Goal: Information Seeking & Learning: Understand process/instructions

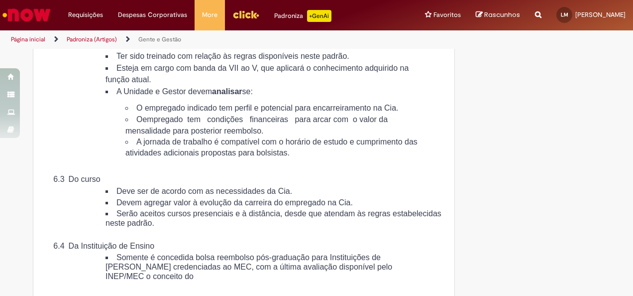
scroll to position [1144, 0]
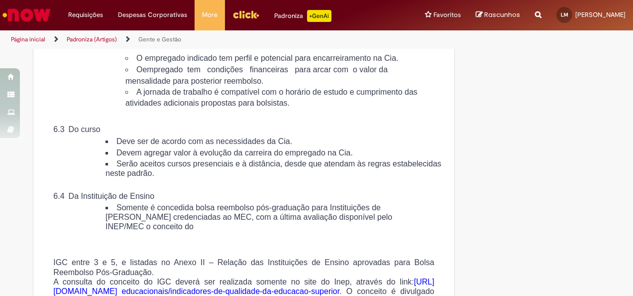
click at [177, 107] on span "A jornada de trabalho é compatível com o horário de estudo e cumprimento das at…" at bounding box center [271, 97] width 292 height 19
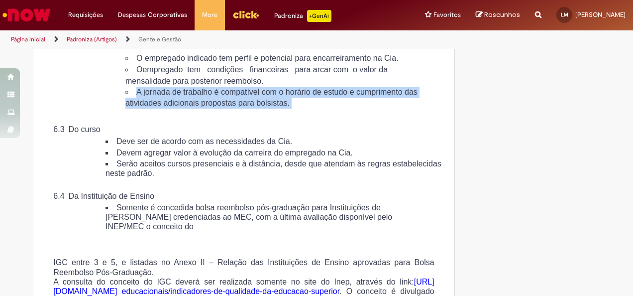
click at [177, 107] on span "A jornada de trabalho é compatível com o horário de estudo e cumprimento das at…" at bounding box center [271, 97] width 292 height 19
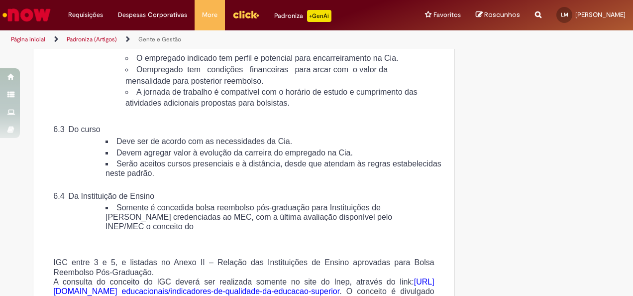
drag, startPoint x: 177, startPoint y: 153, endPoint x: 175, endPoint y: 194, distance: 41.3
click at [175, 194] on div "6.2 Do Empregado Para a indicação de bolsa reembolso pós-graduação, o empregado…" at bounding box center [244, 53] width 396 height 356
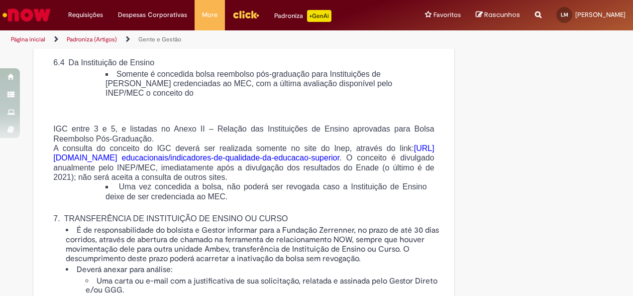
scroll to position [1294, 0]
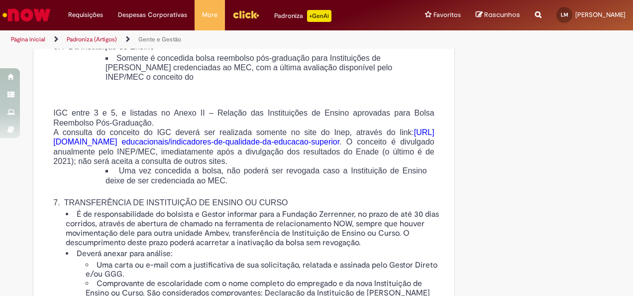
click at [205, 146] on span "[URL][DOMAIN_NAME]" at bounding box center [243, 137] width 381 height 18
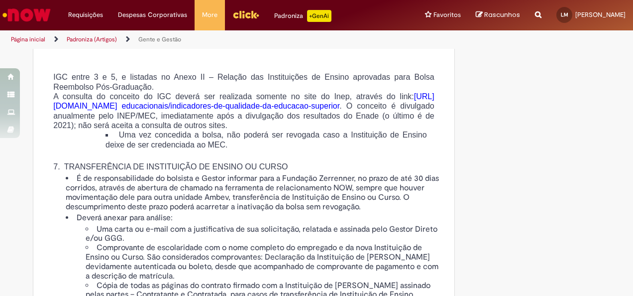
scroll to position [1343, 0]
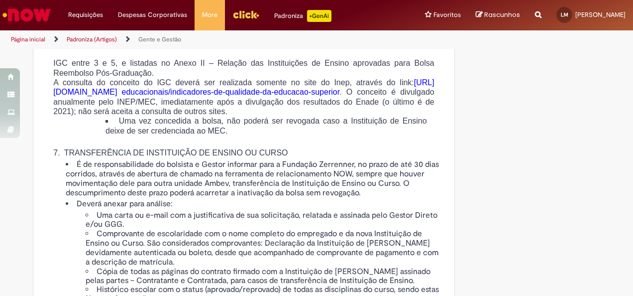
drag, startPoint x: 175, startPoint y: 161, endPoint x: 185, endPoint y: 181, distance: 22.2
click at [185, 115] on span "A consulta do conceito do IGC deverá ser realizada somente no site do Inep, atr…" at bounding box center [243, 96] width 381 height 37
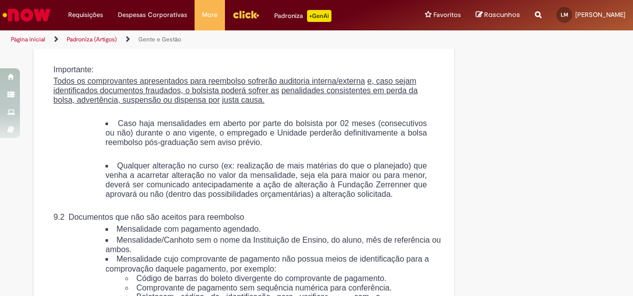
scroll to position [2040, 0]
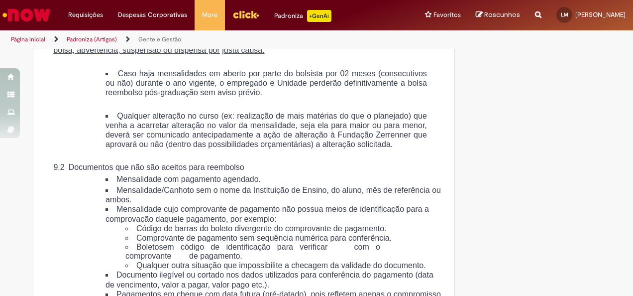
click at [153, 35] on u "Todos os comprovantes apresentados para reembolso sofrerão auditoria interna/ex…" at bounding box center [208, 31] width 311 height 8
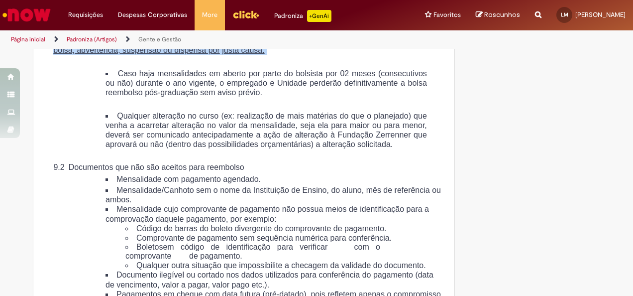
click at [153, 35] on u "Todos os comprovantes apresentados para reembolso sofrerão auditoria interna/ex…" at bounding box center [208, 31] width 311 height 8
drag, startPoint x: 153, startPoint y: 133, endPoint x: 167, endPoint y: 136, distance: 14.7
click at [167, 45] on u "e, caso sejam identificados documentos fraudados, o bolsista poderá sofrer as" at bounding box center [234, 36] width 363 height 18
click at [168, 45] on u "e, caso sejam identificados documentos fraudados, o bolsista poderá sofrer as" at bounding box center [234, 36] width 363 height 18
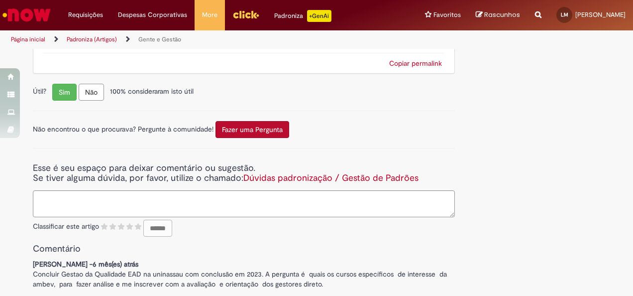
scroll to position [5038, 0]
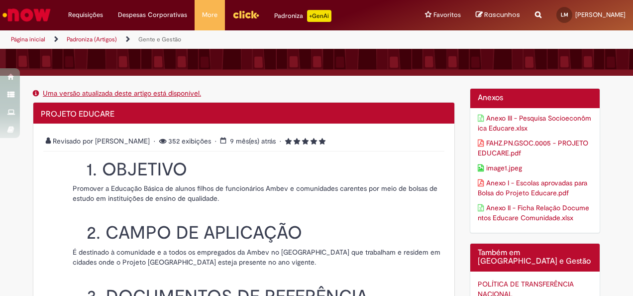
scroll to position [149, 0]
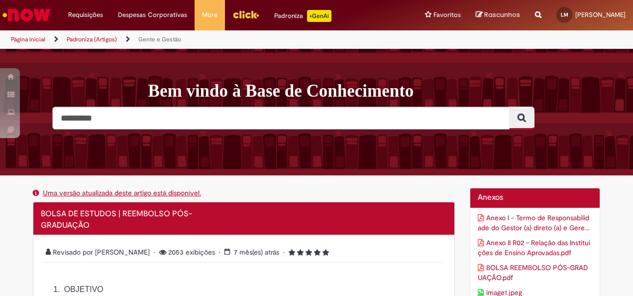
scroll to position [50, 0]
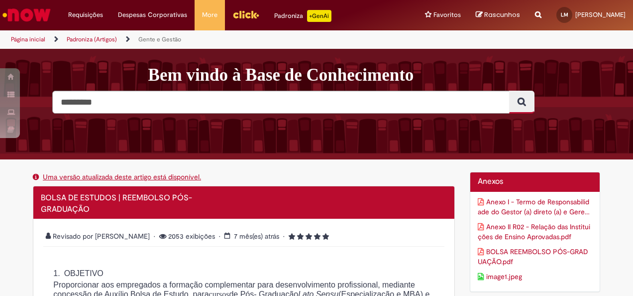
click at [159, 178] on link "Uma versão atualizada deste artigo está disponível." at bounding box center [122, 176] width 158 height 9
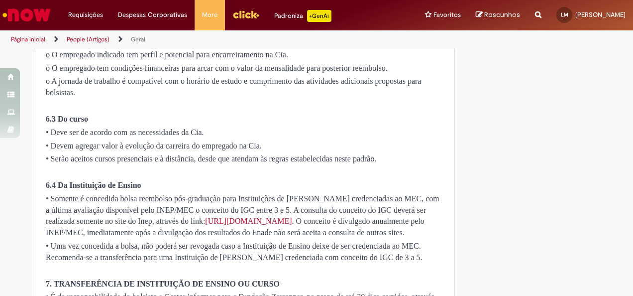
scroll to position [1244, 0]
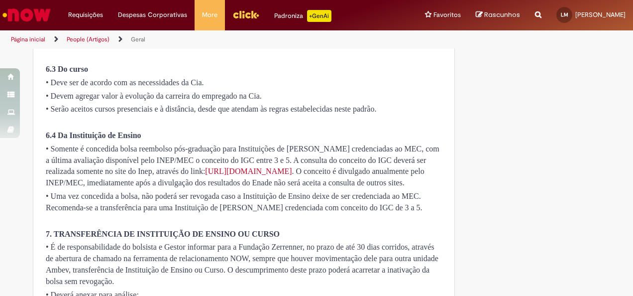
click at [232, 128] on p at bounding box center [244, 122] width 396 height 11
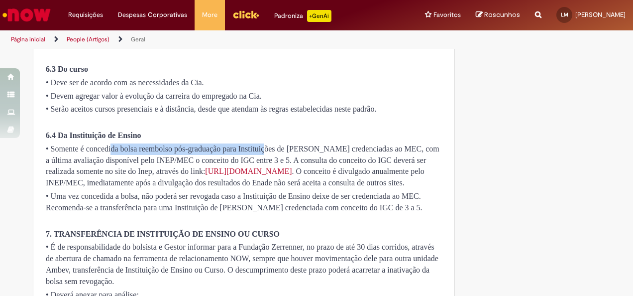
drag, startPoint x: 108, startPoint y: 184, endPoint x: 262, endPoint y: 184, distance: 153.7
click at [262, 184] on span "• Somente é concedida bolsa reembolso pós-graduação para Instituições de [PERSO…" at bounding box center [243, 165] width 394 height 43
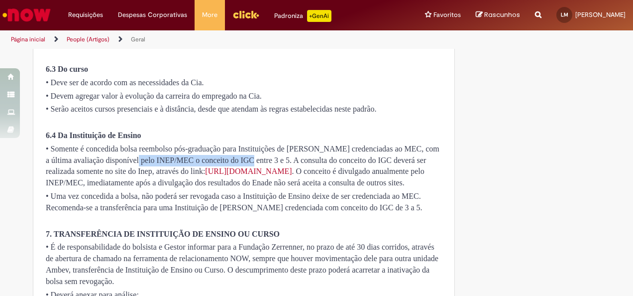
drag, startPoint x: 126, startPoint y: 195, endPoint x: 244, endPoint y: 193, distance: 117.9
click at [244, 189] on p "• Somente é concedida bolsa reembolso pós-graduação para Instituições de [PERSO…" at bounding box center [244, 165] width 396 height 45
click at [246, 189] on p "• Somente é concedida bolsa reembolso pós-graduação para Instituições de [PERSO…" at bounding box center [244, 165] width 396 height 45
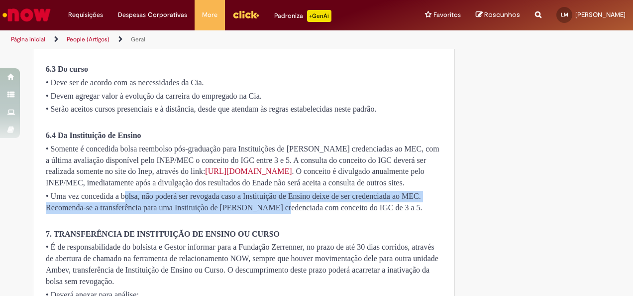
drag, startPoint x: 122, startPoint y: 247, endPoint x: 270, endPoint y: 257, distance: 148.1
click at [270, 211] on span "• Uma vez concedida a bolsa, não poderá ser revogada caso a Instituição de Ensi…" at bounding box center [234, 202] width 377 height 20
click at [267, 211] on span "• Uma vez concedida a bolsa, não poderá ser revogada caso a Instituição de Ensi…" at bounding box center [234, 202] width 377 height 20
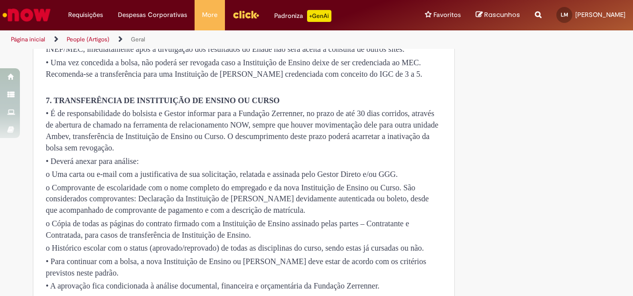
scroll to position [1393, 0]
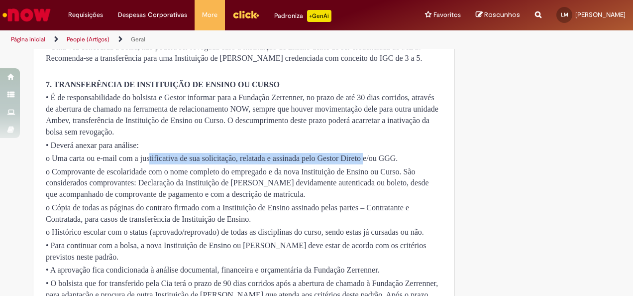
drag, startPoint x: 145, startPoint y: 211, endPoint x: 358, endPoint y: 211, distance: 212.9
click at [358, 162] on span "o Uma carta ou e-mail com a justificativa de sua solicitação, relatada e assina…" at bounding box center [222, 158] width 352 height 8
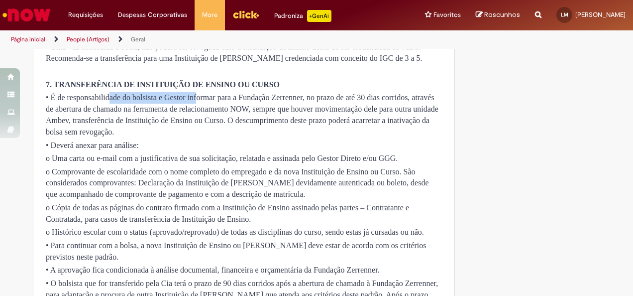
drag, startPoint x: 105, startPoint y: 147, endPoint x: 194, endPoint y: 152, distance: 88.7
click at [194, 136] on span "• É de responsabilidade do bolsista e Gestor informar para a Fundação Zerrenner…" at bounding box center [242, 114] width 393 height 43
drag, startPoint x: 194, startPoint y: 152, endPoint x: 194, endPoint y: 178, distance: 26.4
click at [194, 137] on p "• É de responsabilidade do bolsista e Gestor informar para a Fundação Zerrenner…" at bounding box center [244, 114] width 396 height 45
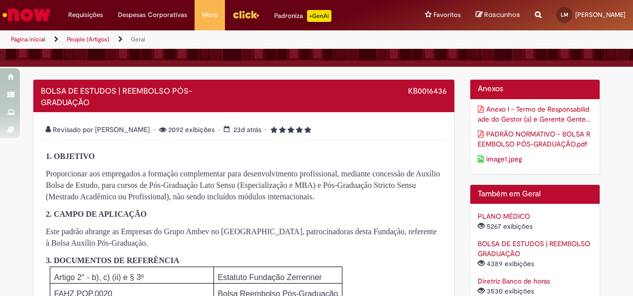
scroll to position [149, 0]
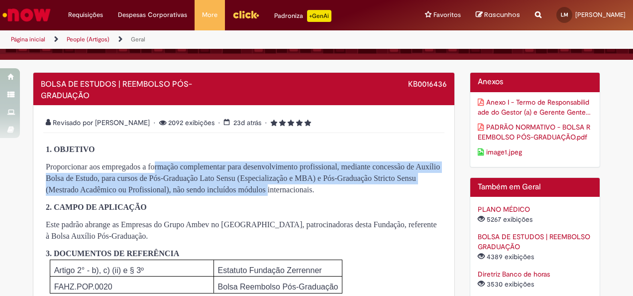
drag, startPoint x: 149, startPoint y: 170, endPoint x: 264, endPoint y: 195, distance: 117.1
click at [264, 194] on span "Proporcionar aos empregados a formação complementar para desenvolvimento profis…" at bounding box center [243, 177] width 394 height 31
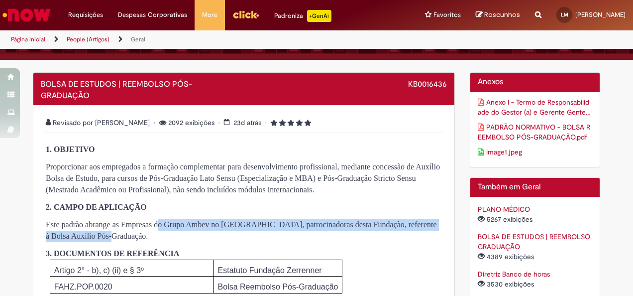
drag, startPoint x: 153, startPoint y: 222, endPoint x: 266, endPoint y: 232, distance: 113.3
click at [266, 232] on p "Este padrão abrange as Empresas do Grupo Ambev no [GEOGRAPHIC_DATA], patrocinad…" at bounding box center [244, 230] width 396 height 23
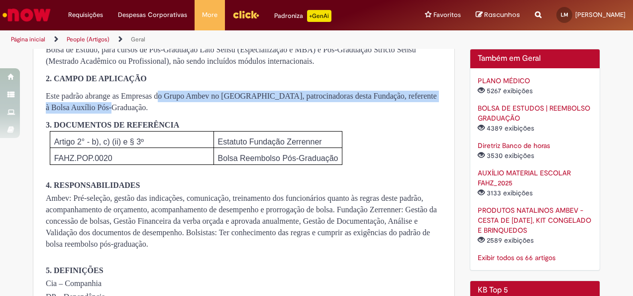
scroll to position [299, 0]
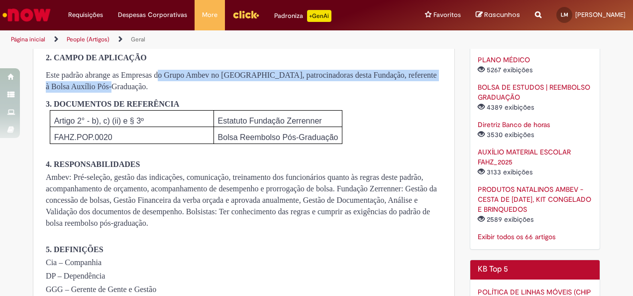
drag, startPoint x: 112, startPoint y: 194, endPoint x: 148, endPoint y: 234, distance: 53.9
click at [148, 228] on p "Ambev: Pré-seleção, gestão das indicações, comunicação, treinamento dos funcion…" at bounding box center [244, 200] width 396 height 57
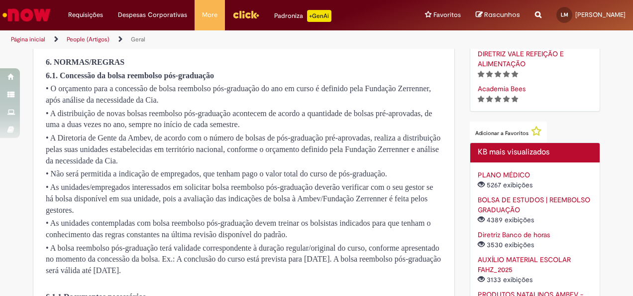
scroll to position [647, 0]
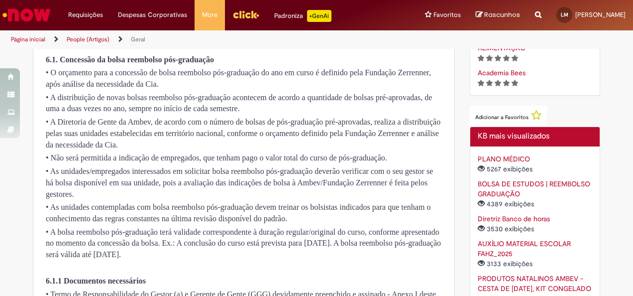
click at [135, 198] on span "• As unidades/empregados interessados em solicitar bolsa reembolso pós-graduaçã…" at bounding box center [239, 182] width 387 height 31
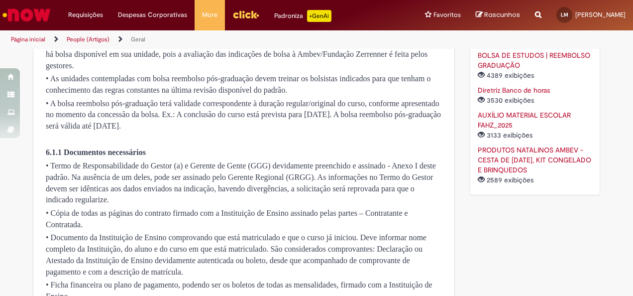
scroll to position [796, 0]
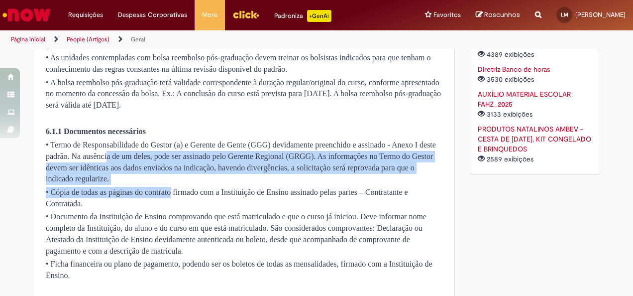
drag, startPoint x: 104, startPoint y: 180, endPoint x: 166, endPoint y: 214, distance: 71.3
click at [166, 209] on p "• Cópia de todas as páginas do contrato firmado com a Instituição de Ensino ass…" at bounding box center [244, 198] width 396 height 23
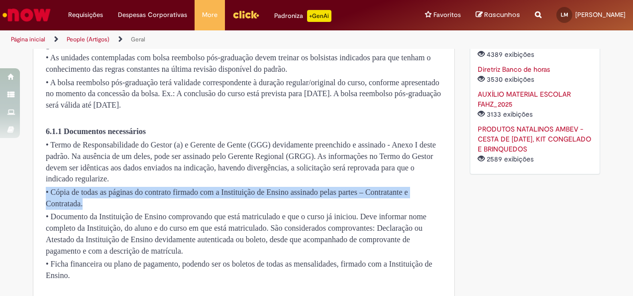
click at [166, 209] on p "• Cópia de todas as páginas do contrato firmado com a Instituição de Ensino ass…" at bounding box center [244, 198] width 396 height 23
drag, startPoint x: 166, startPoint y: 214, endPoint x: 195, endPoint y: 217, distance: 29.0
click at [195, 207] on span "• Cópia de todas as páginas do contrato firmado com a Instituição de Ensino ass…" at bounding box center [227, 198] width 362 height 20
drag, startPoint x: 175, startPoint y: 218, endPoint x: 177, endPoint y: 223, distance: 5.4
click at [176, 207] on span "• Cópia de todas as páginas do contrato firmado com a Instituição de Ensino ass…" at bounding box center [227, 198] width 362 height 20
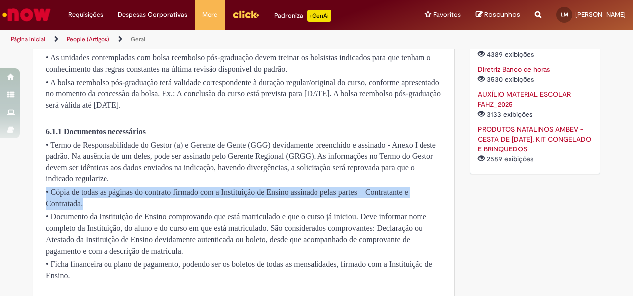
click at [180, 209] on p "• Cópia de todas as páginas do contrato firmado com a Instituição de Ensino ass…" at bounding box center [244, 198] width 396 height 23
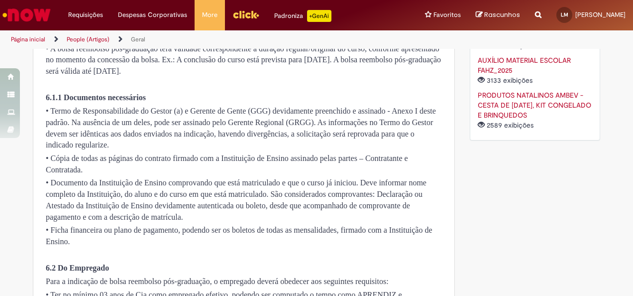
scroll to position [846, 0]
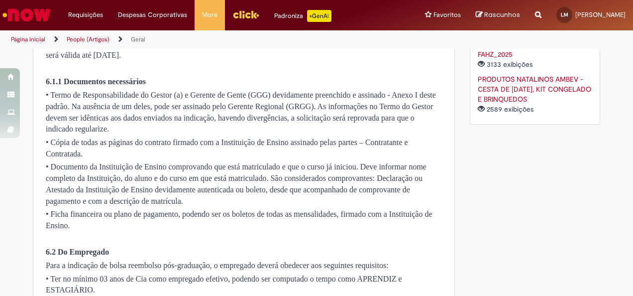
click at [178, 200] on p "• Documento da Instituição de Ensino comprovando que está matriculado e que o c…" at bounding box center [244, 183] width 396 height 45
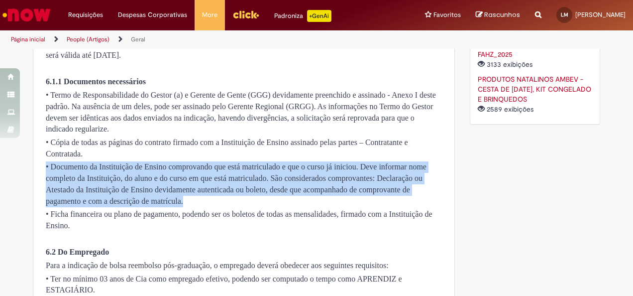
click at [178, 200] on p "• Documento da Instituição de Ensino comprovando que está matriculado e que o c…" at bounding box center [244, 183] width 396 height 45
drag, startPoint x: 178, startPoint y: 200, endPoint x: 179, endPoint y: 206, distance: 6.5
click at [179, 205] on span "• Documento da Instituição de Ensino comprovando que está matriculado e que o c…" at bounding box center [236, 183] width 381 height 43
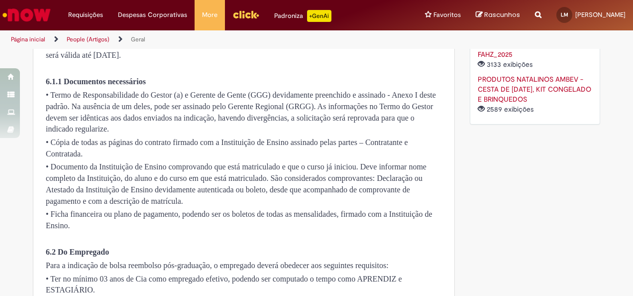
click at [198, 160] on p "• Cópia de todas as páginas do contrato firmado com a Instituição de Ensino ass…" at bounding box center [244, 148] width 396 height 23
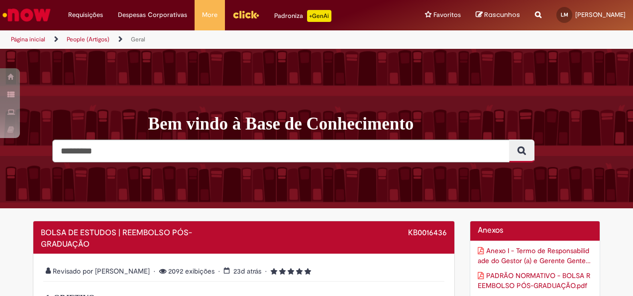
scroll to position [0, 0]
